Goal: Information Seeking & Learning: Learn about a topic

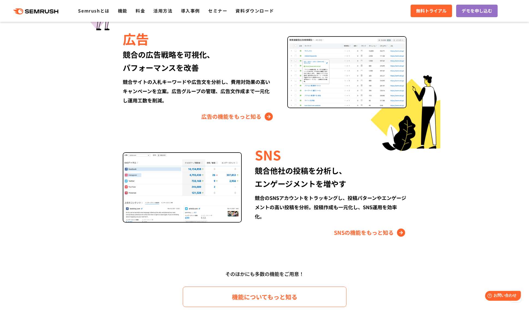
scroll to position [634, 0]
click at [367, 234] on link "SNSの機能をもっと知る" at bounding box center [370, 232] width 73 height 9
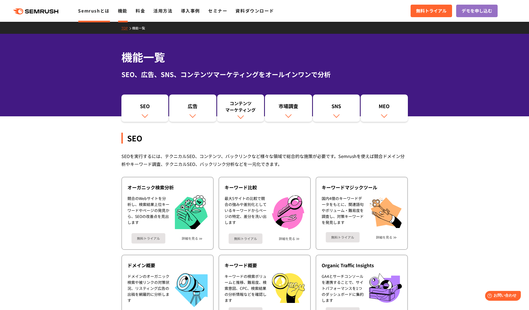
click at [99, 11] on link "Semrushとは" at bounding box center [93, 10] width 31 height 7
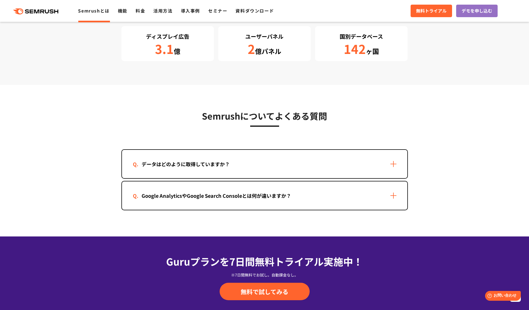
scroll to position [1030, 0]
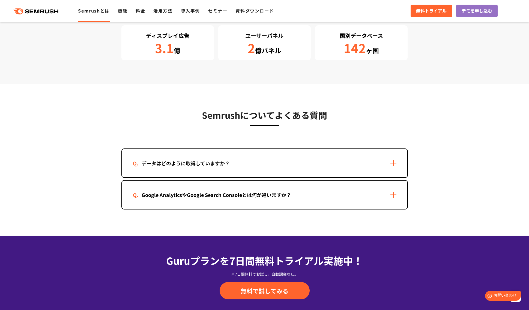
click at [382, 161] on div "データはどのように取得していますか？" at bounding box center [264, 163] width 285 height 28
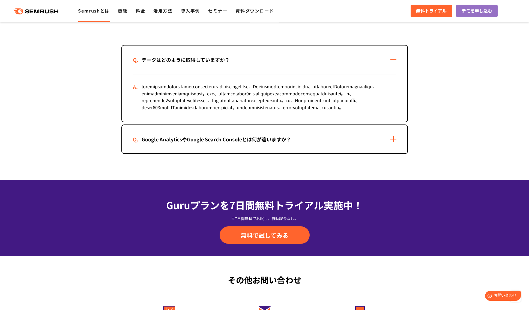
scroll to position [1133, 0]
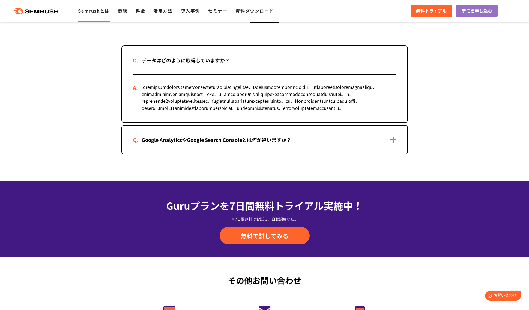
click at [309, 154] on div "Google AnalyticsやGoogle Search Consoleとは何が違いますか？" at bounding box center [264, 140] width 285 height 28
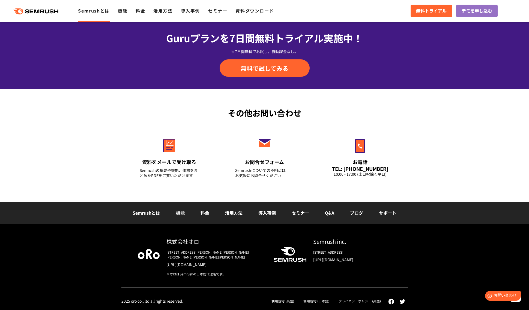
scroll to position [1379, 0]
click at [273, 216] on link "導入事例" at bounding box center [266, 213] width 17 height 7
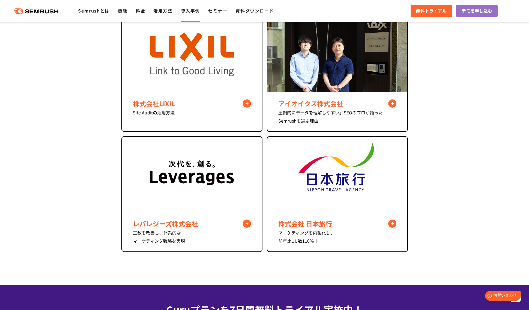
scroll to position [366, 0]
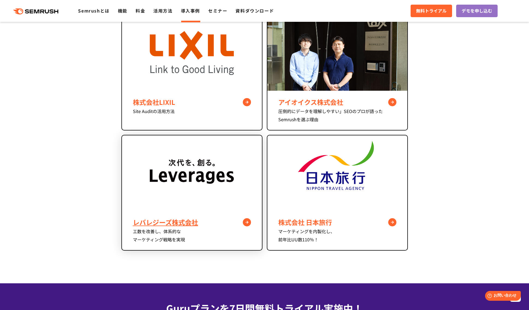
click at [247, 222] on div "レバレジーズ株式会社" at bounding box center [192, 223] width 118 height 10
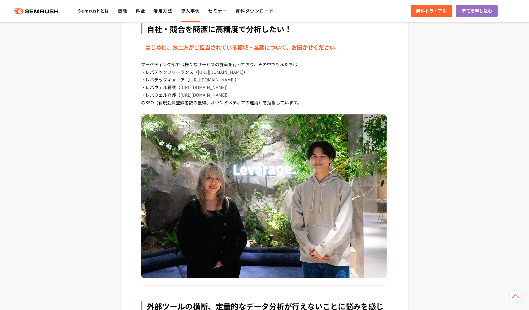
scroll to position [212, 0]
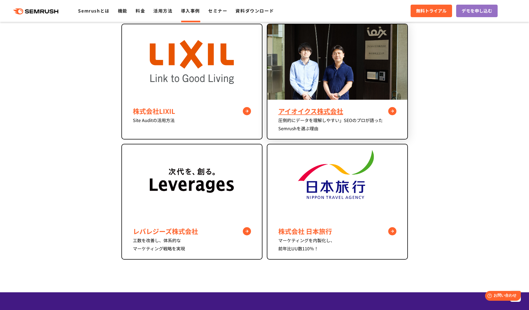
click at [392, 114] on div "アイオイクス株式会社" at bounding box center [337, 111] width 118 height 10
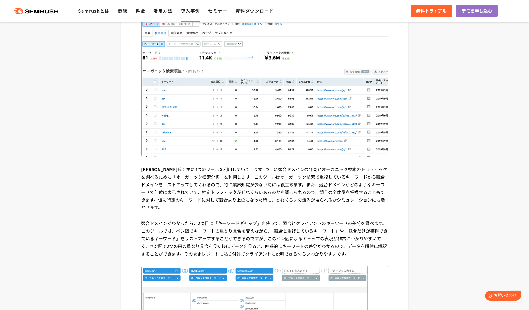
scroll to position [721, 0]
